Goal: Information Seeking & Learning: Learn about a topic

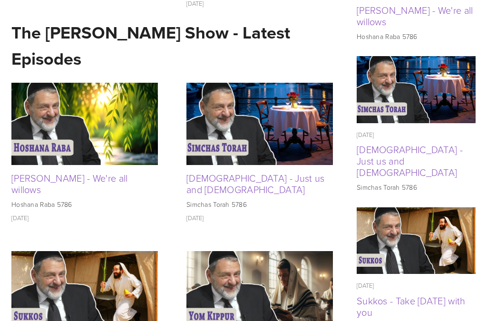
scroll to position [579, 0]
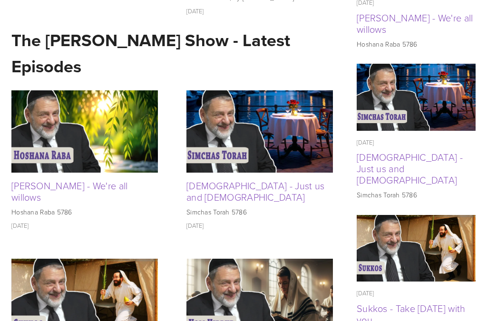
click at [61, 187] on link "[PERSON_NAME] - We're all willows" at bounding box center [69, 191] width 117 height 25
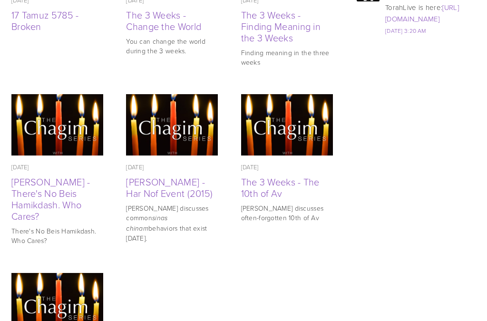
scroll to position [1296, 0]
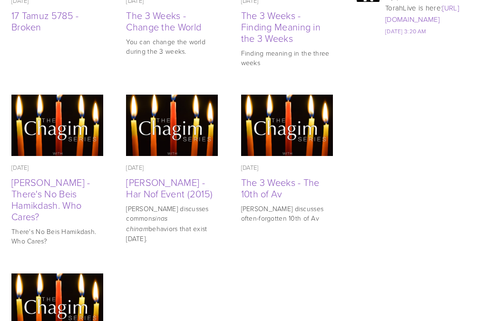
click at [51, 117] on img at bounding box center [57, 126] width 92 height 92
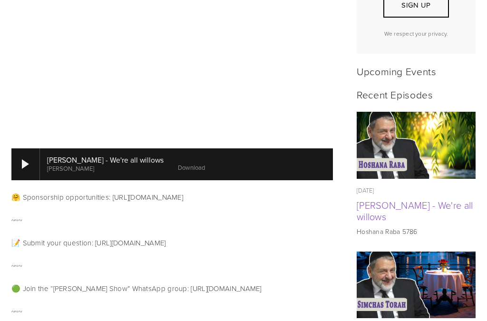
scroll to position [412, 0]
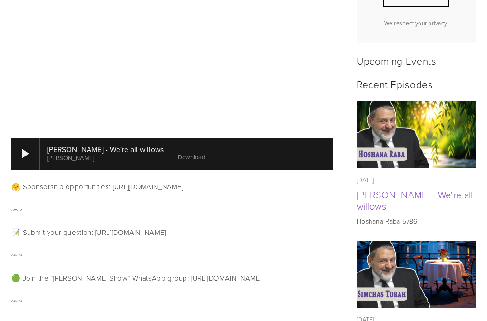
click at [27, 149] on div at bounding box center [25, 154] width 7 height 10
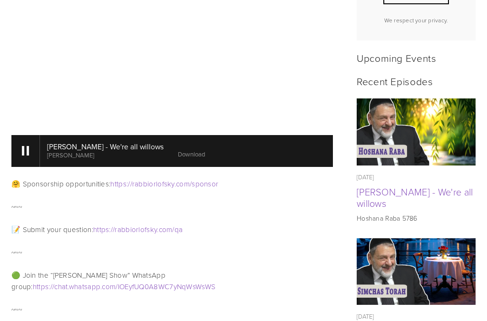
scroll to position [0, 0]
click at [26, 146] on div at bounding box center [25, 151] width 7 height 10
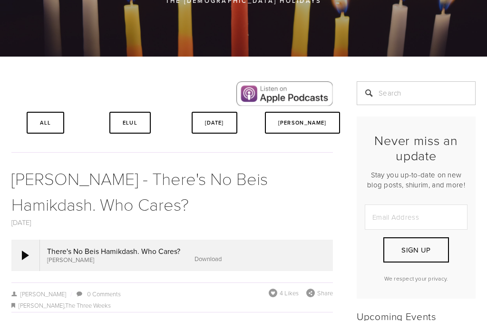
scroll to position [69, 0]
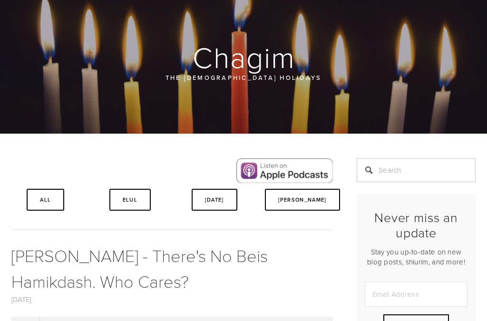
click at [293, 202] on link "Yamim Noraim" at bounding box center [302, 200] width 75 height 22
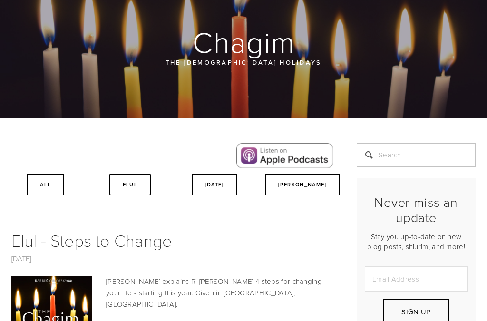
scroll to position [77, 0]
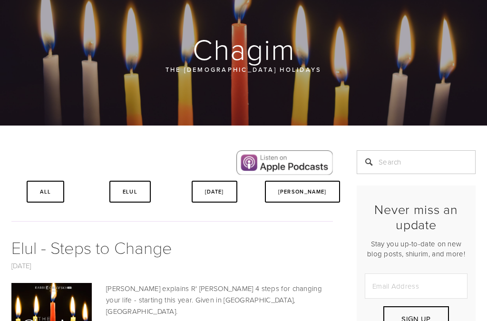
click at [42, 188] on link "All" at bounding box center [46, 192] width 38 height 22
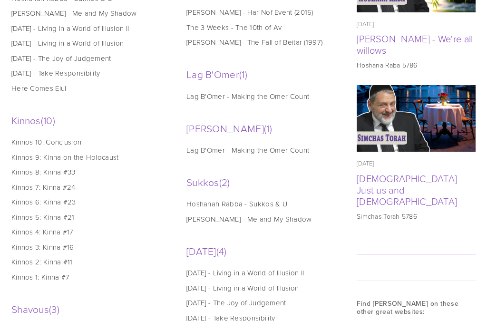
scroll to position [712, 0]
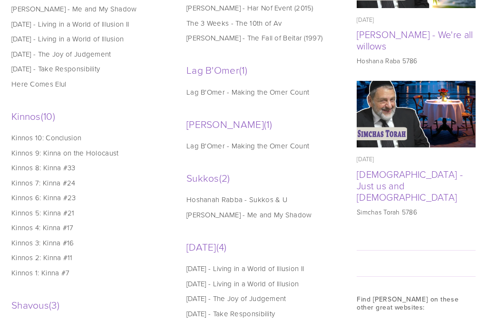
click at [220, 205] on link "Hoshanah Rabba - Sukkos & U" at bounding box center [259, 200] width 144 height 10
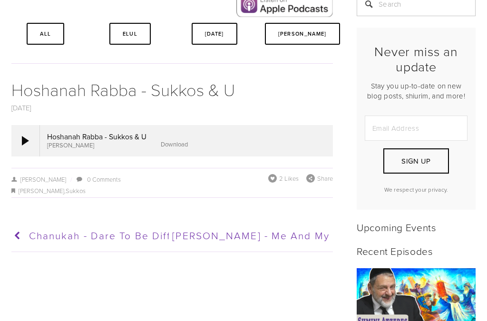
scroll to position [237, 0]
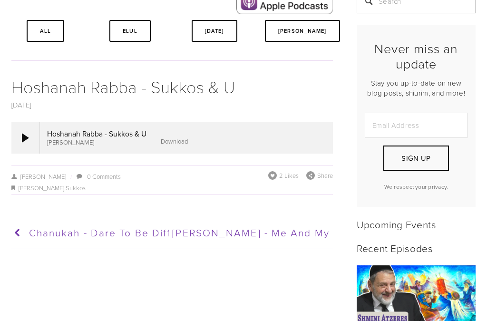
click at [25, 141] on div at bounding box center [25, 138] width 7 height 10
click at [25, 139] on div at bounding box center [25, 138] width 7 height 10
click at [19, 143] on div at bounding box center [25, 137] width 29 height 31
click at [22, 133] on div at bounding box center [25, 137] width 29 height 31
click at [21, 147] on div at bounding box center [25, 137] width 29 height 31
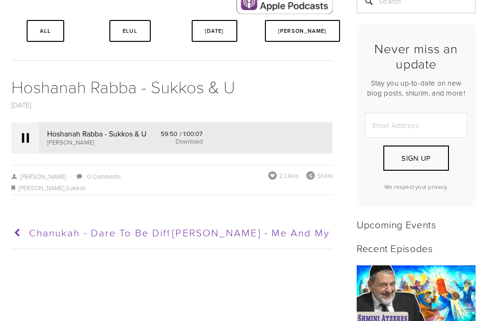
click at [30, 142] on div at bounding box center [25, 137] width 29 height 31
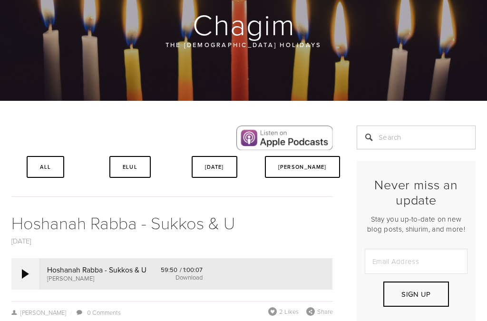
scroll to position [102, 0]
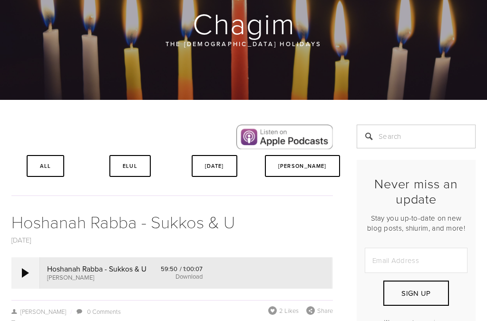
click at [50, 170] on link "All" at bounding box center [46, 167] width 38 height 22
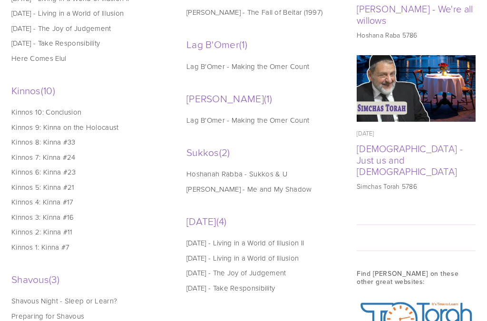
scroll to position [746, 0]
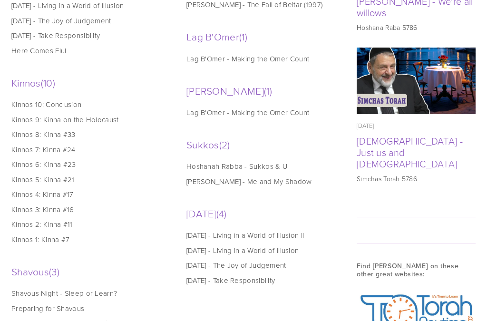
click at [227, 187] on link "[PERSON_NAME] - Me and My Shadow" at bounding box center [259, 182] width 144 height 10
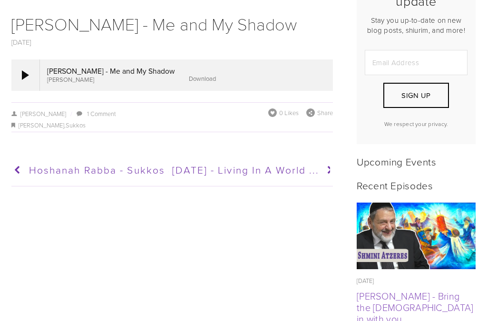
scroll to position [314, 0]
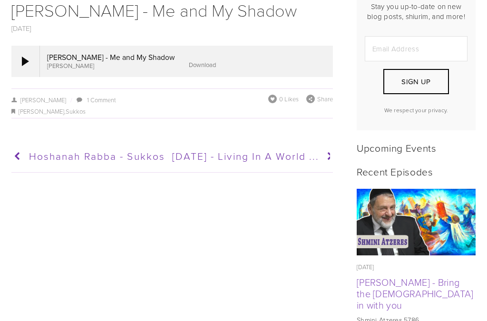
click at [20, 59] on div at bounding box center [25, 61] width 29 height 31
